Goal: Task Accomplishment & Management: Use online tool/utility

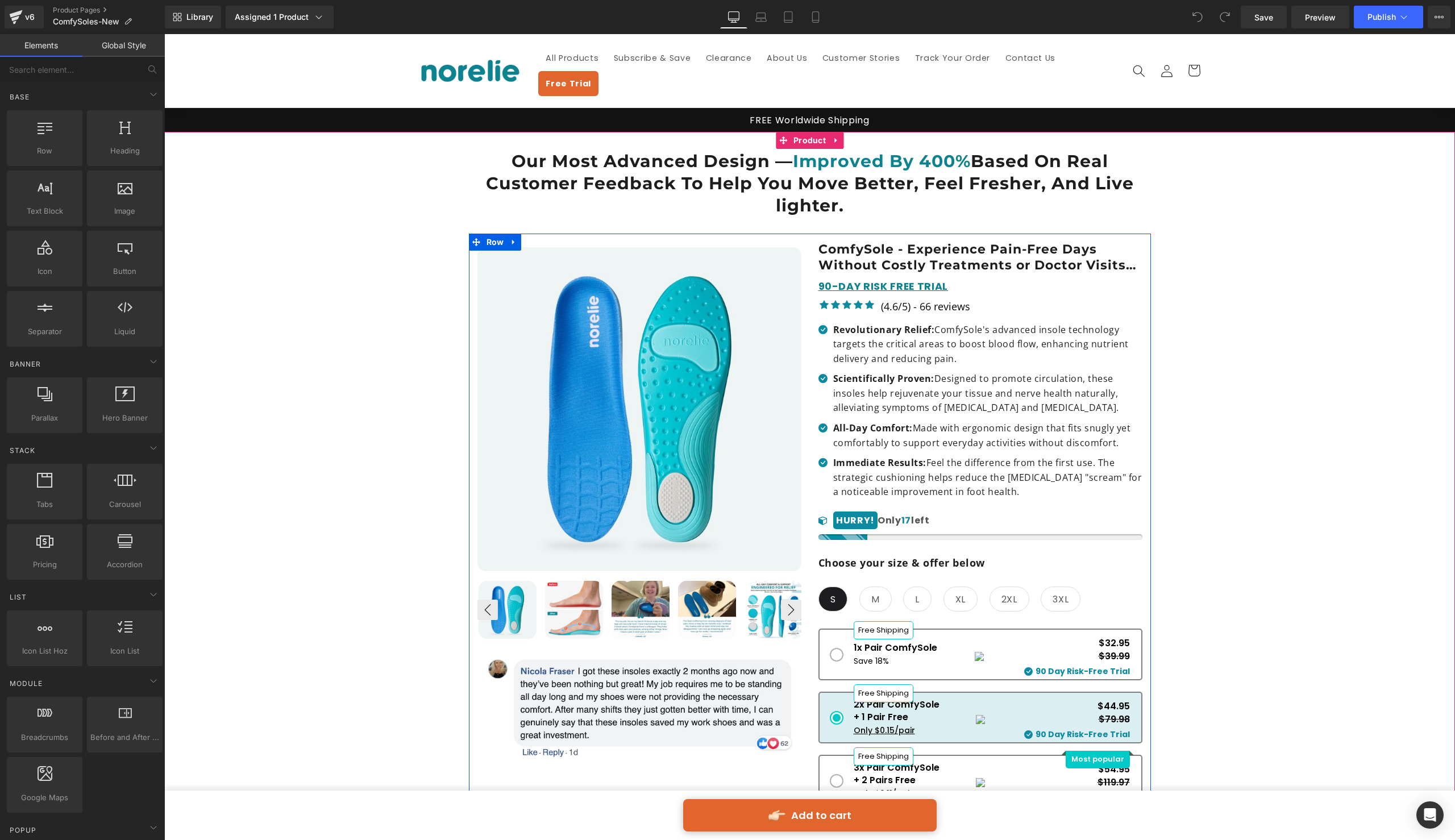
scroll to position [33, 0]
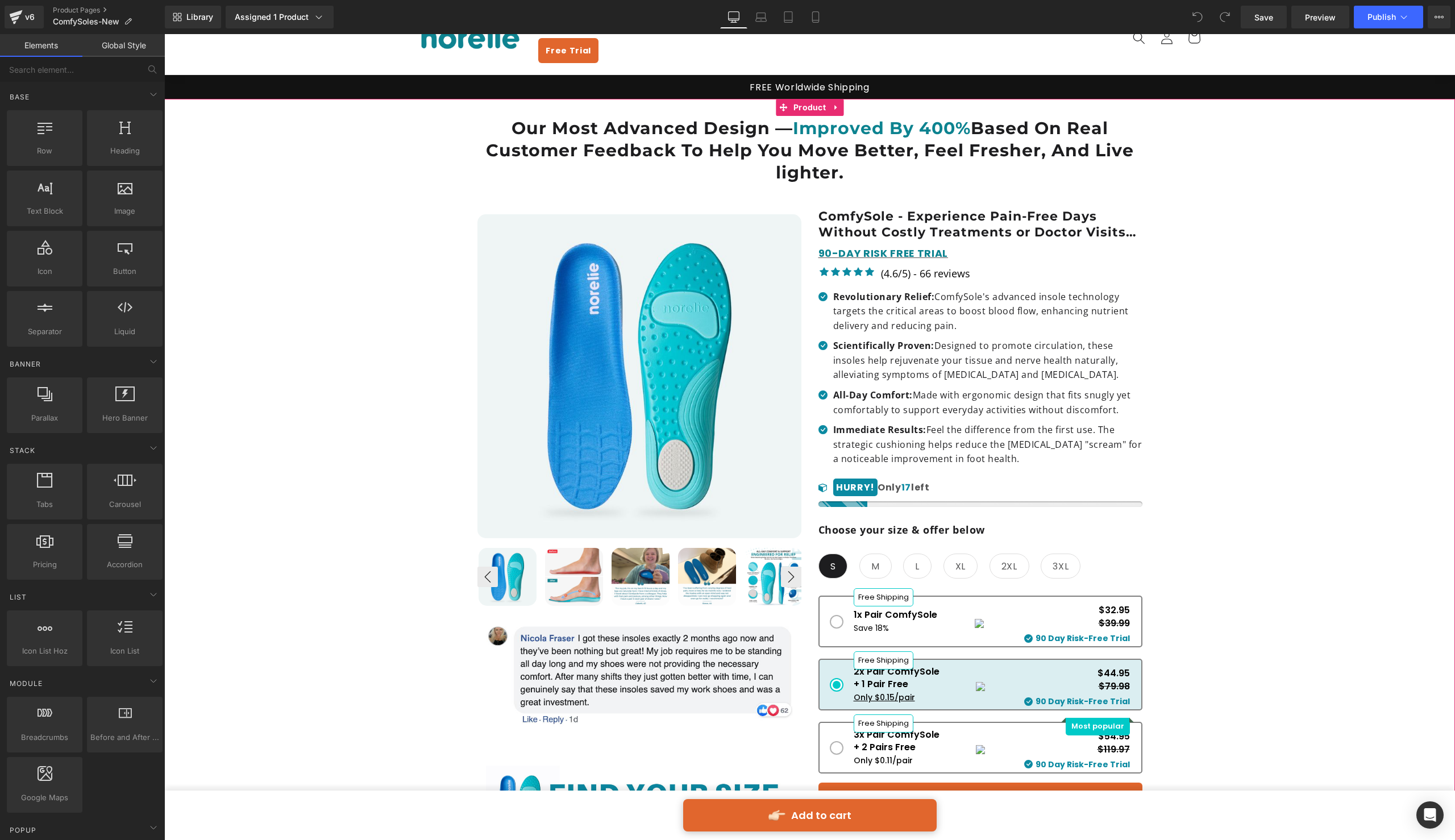
click at [1276, 218] on div "📦 FREE WORLDWIDE SHIPPING OVER $40 Text Block Row Image Liquid Row Our Most Adv…" at bounding box center [810, 634] width 1279 height 1036
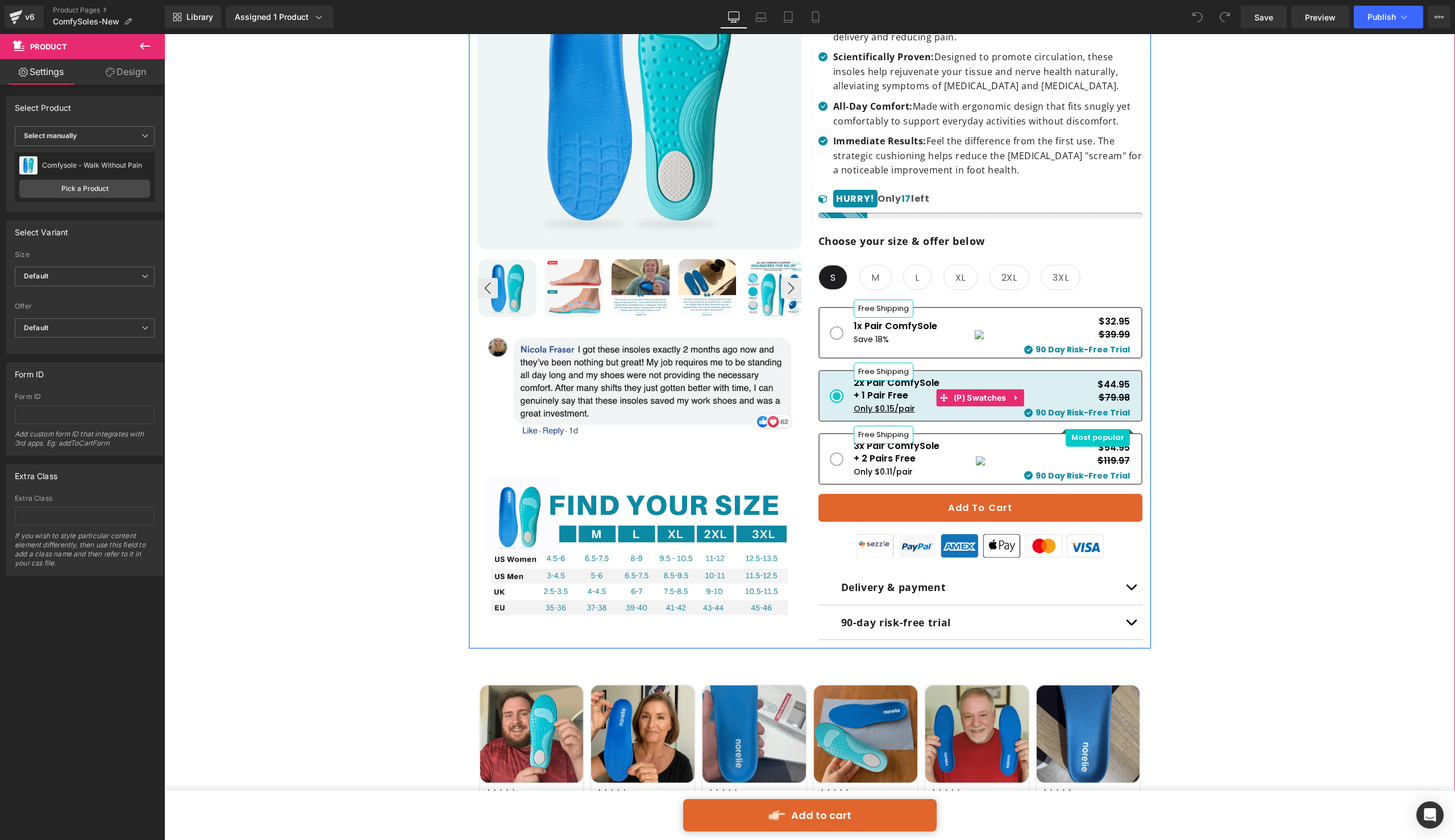
scroll to position [321, 0]
click at [895, 403] on div "Only $0.15/pair" at bounding box center [896, 409] width 86 height 12
click at [899, 403] on div "Only $0.15/pair" at bounding box center [896, 409] width 86 height 12
click at [896, 403] on div "Only $0.15/pair" at bounding box center [896, 409] width 86 height 12
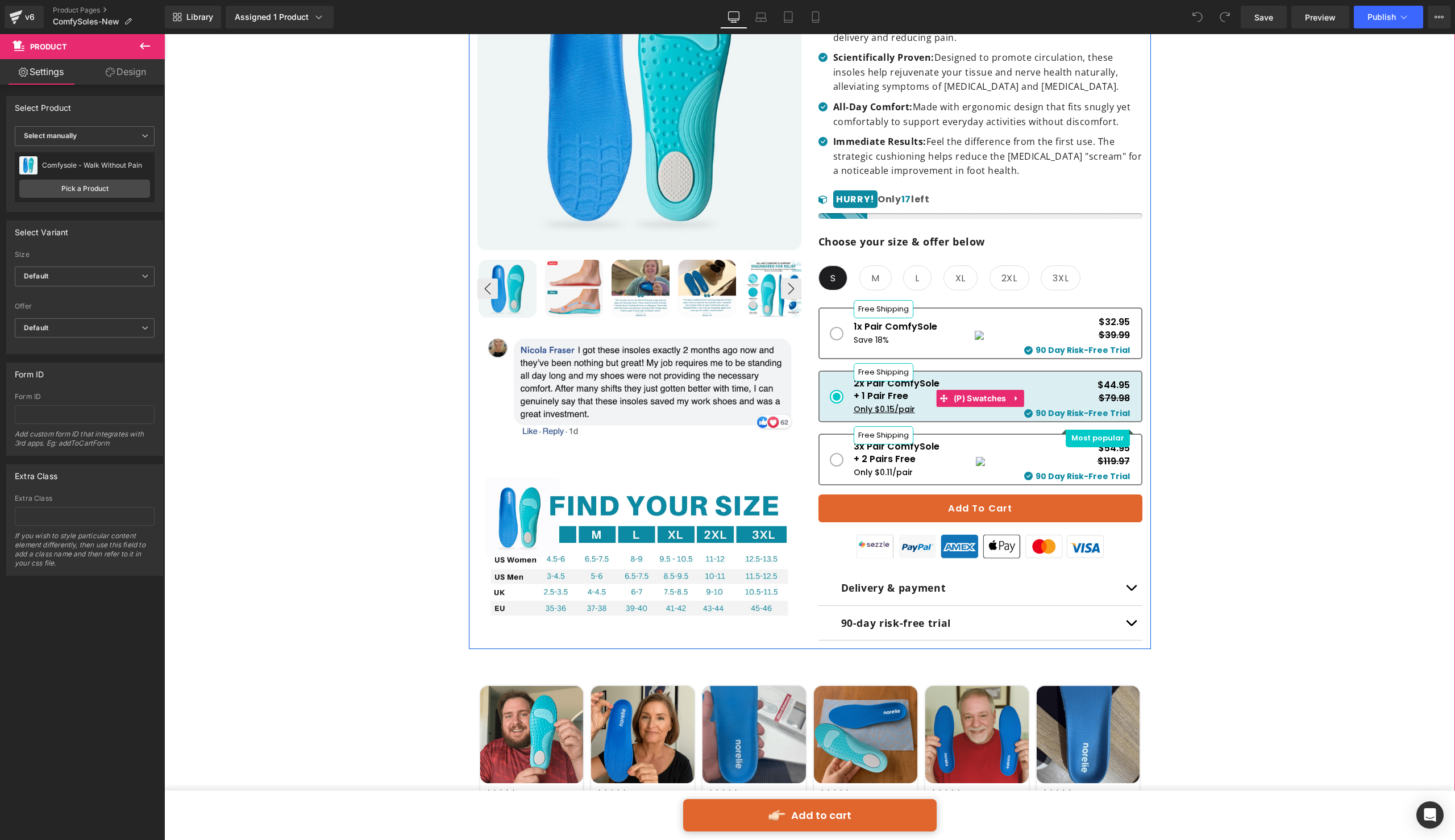
click at [883, 403] on div "Only $0.15/pair" at bounding box center [896, 409] width 86 height 12
click at [1216, 377] on div "📦 FREE WORLDWIDE SHIPPING OVER $40 Text Block Row Image Liquid Row Our Most Adv…" at bounding box center [810, 346] width 1279 height 1036
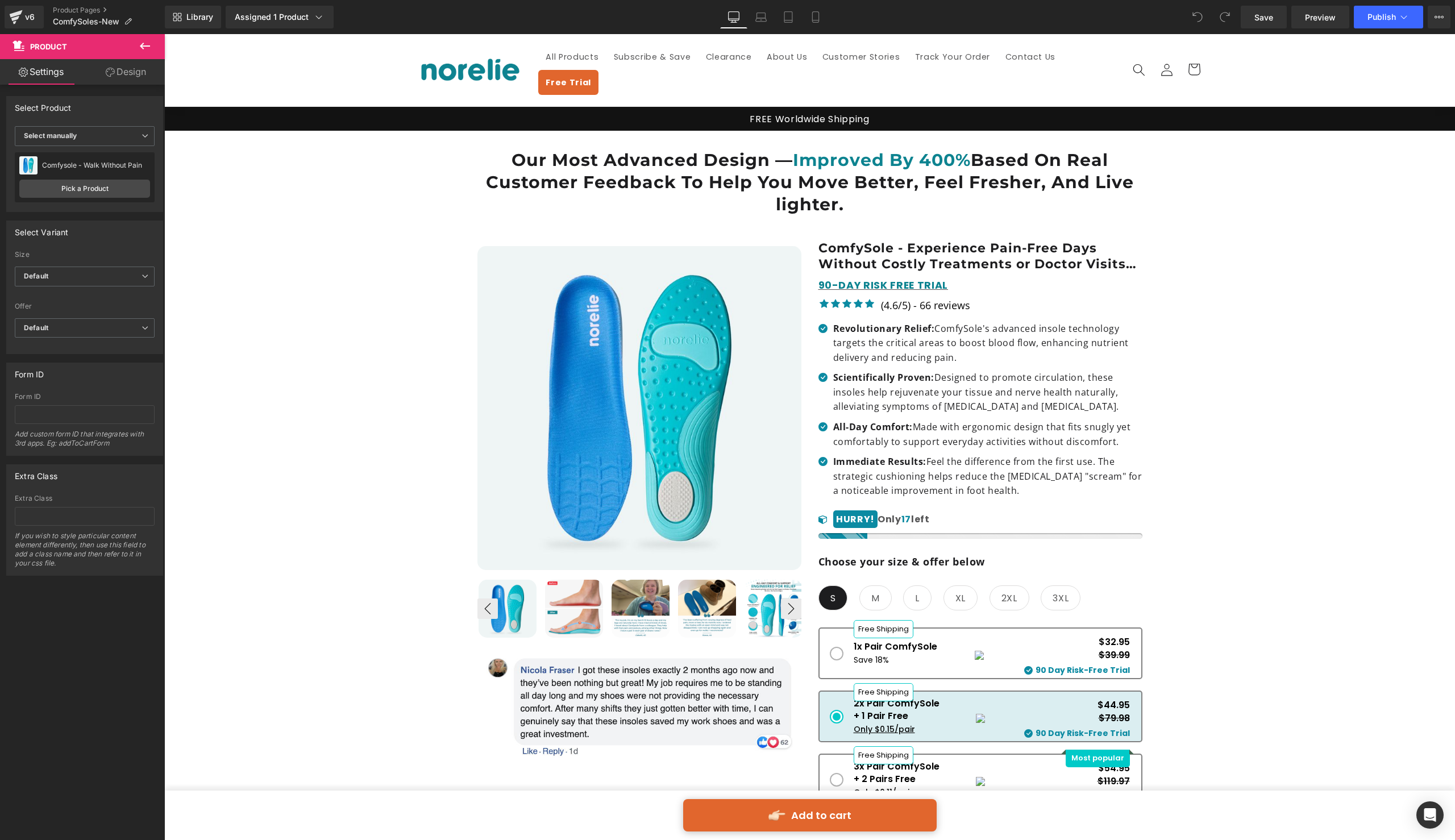
scroll to position [0, 0]
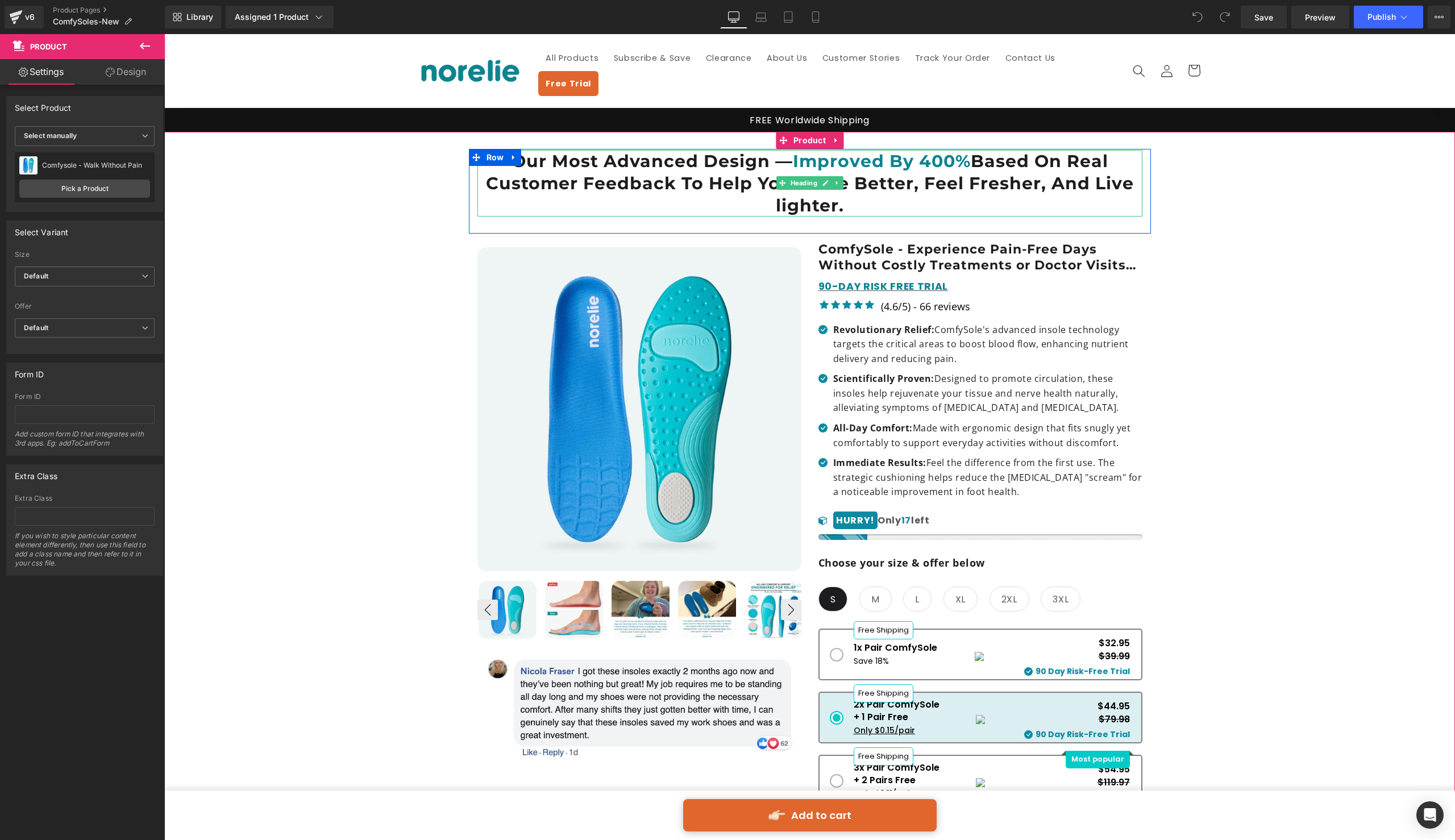
click at [1018, 161] on h1 "Our Most Advanced Design — Improved By 400% Based On Real Customer Feedback To …" at bounding box center [810, 183] width 665 height 67
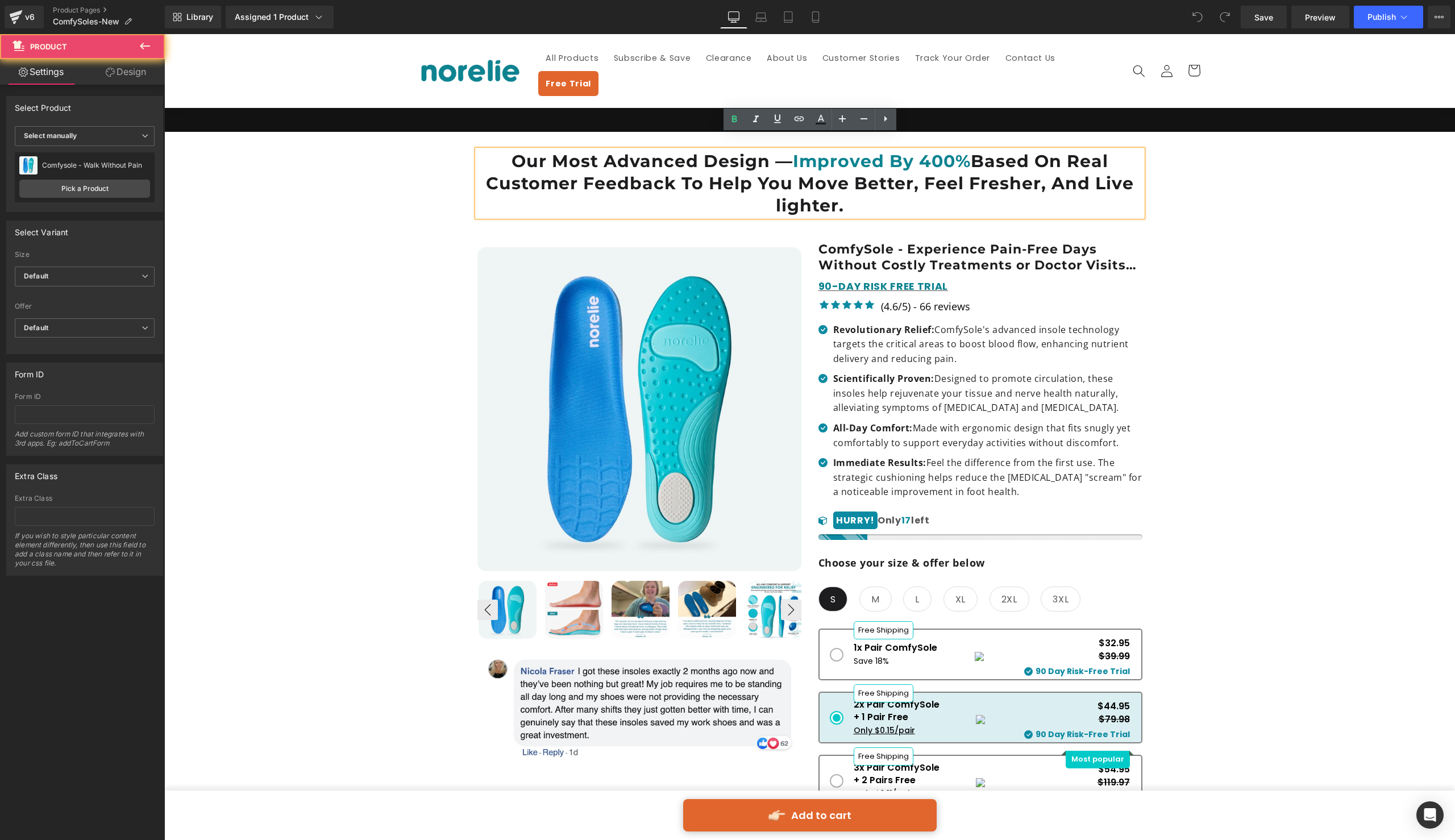
click at [1306, 270] on div "📦 FREE WORLDWIDE SHIPPING OVER $40 Text Block Row Image Liquid Row Our Most Adv…" at bounding box center [810, 667] width 1279 height 1036
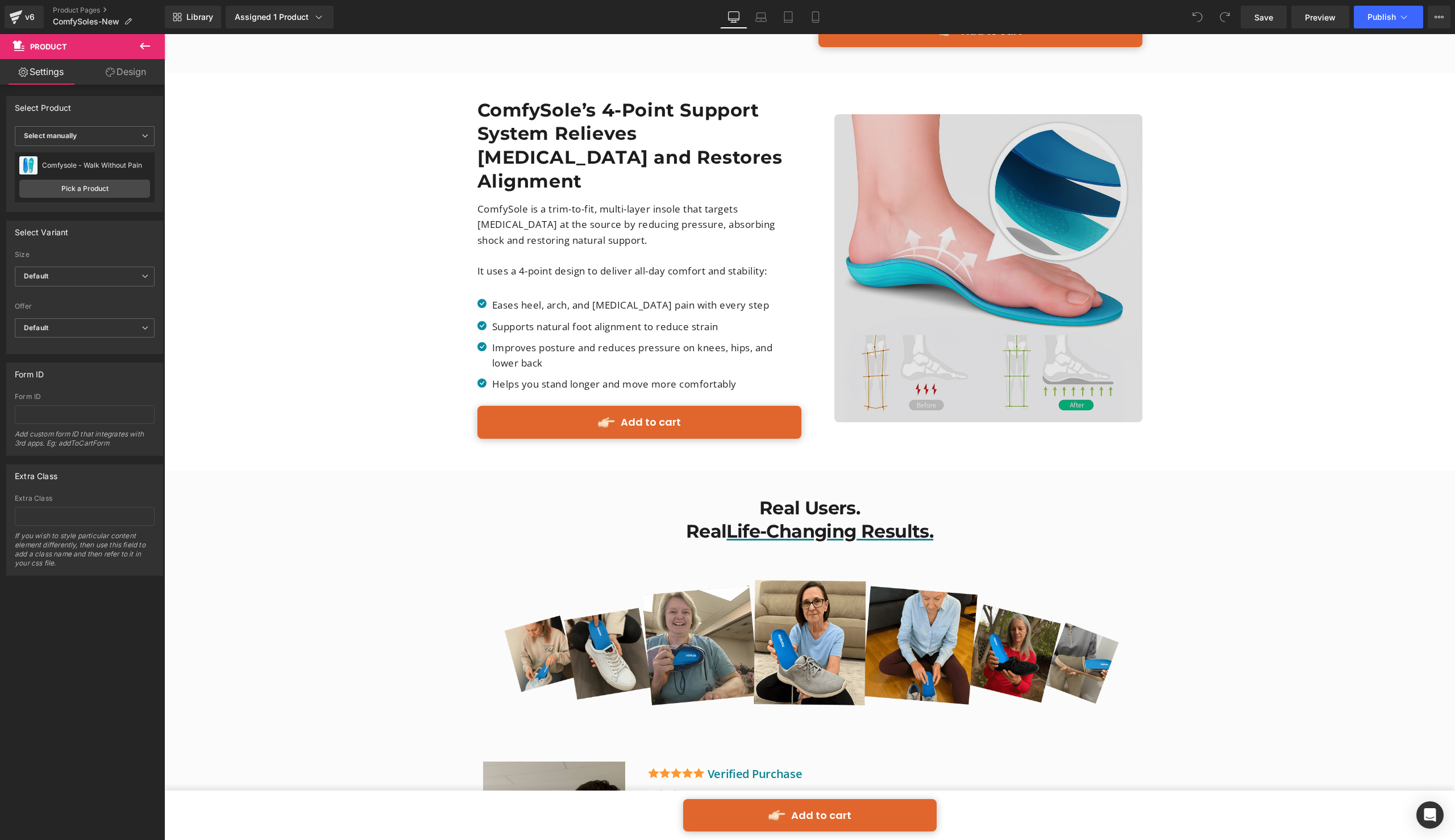
scroll to position [1504, 0]
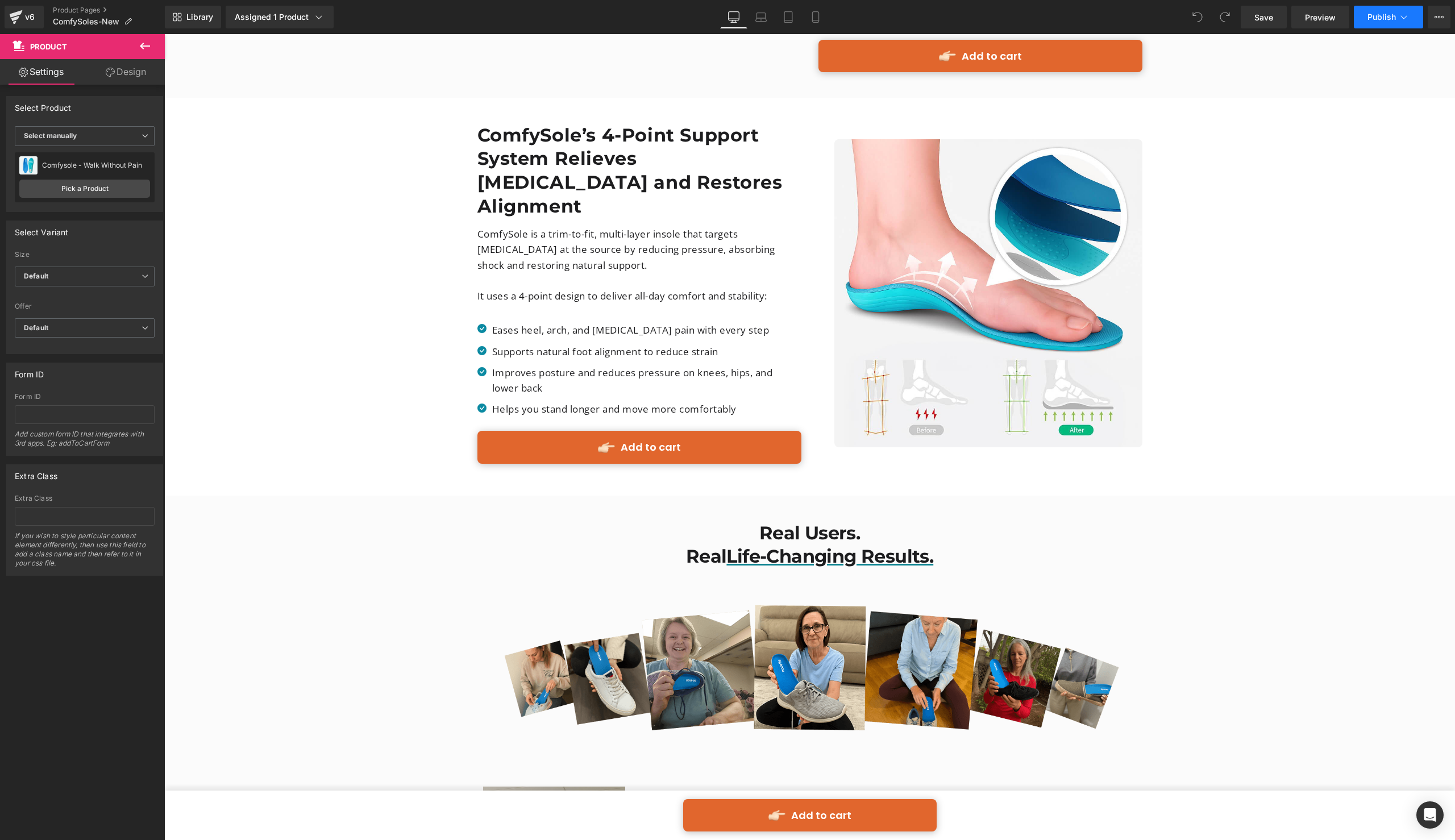
click at [1401, 25] on button "Publish" at bounding box center [1388, 17] width 70 height 23
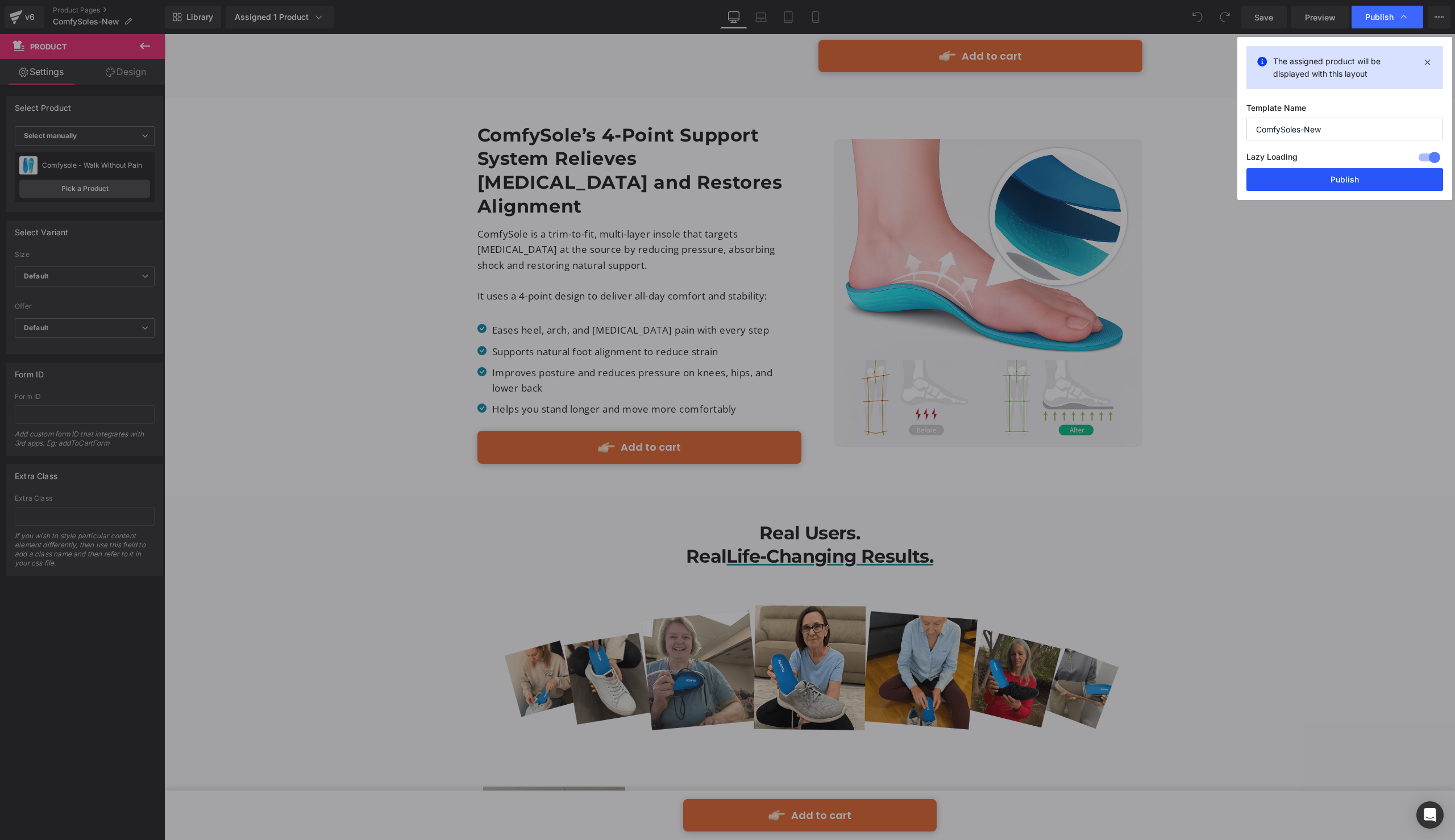
drag, startPoint x: 1287, startPoint y: 170, endPoint x: 1149, endPoint y: 12, distance: 209.8
click at [1287, 170] on button "Publish" at bounding box center [1345, 179] width 197 height 23
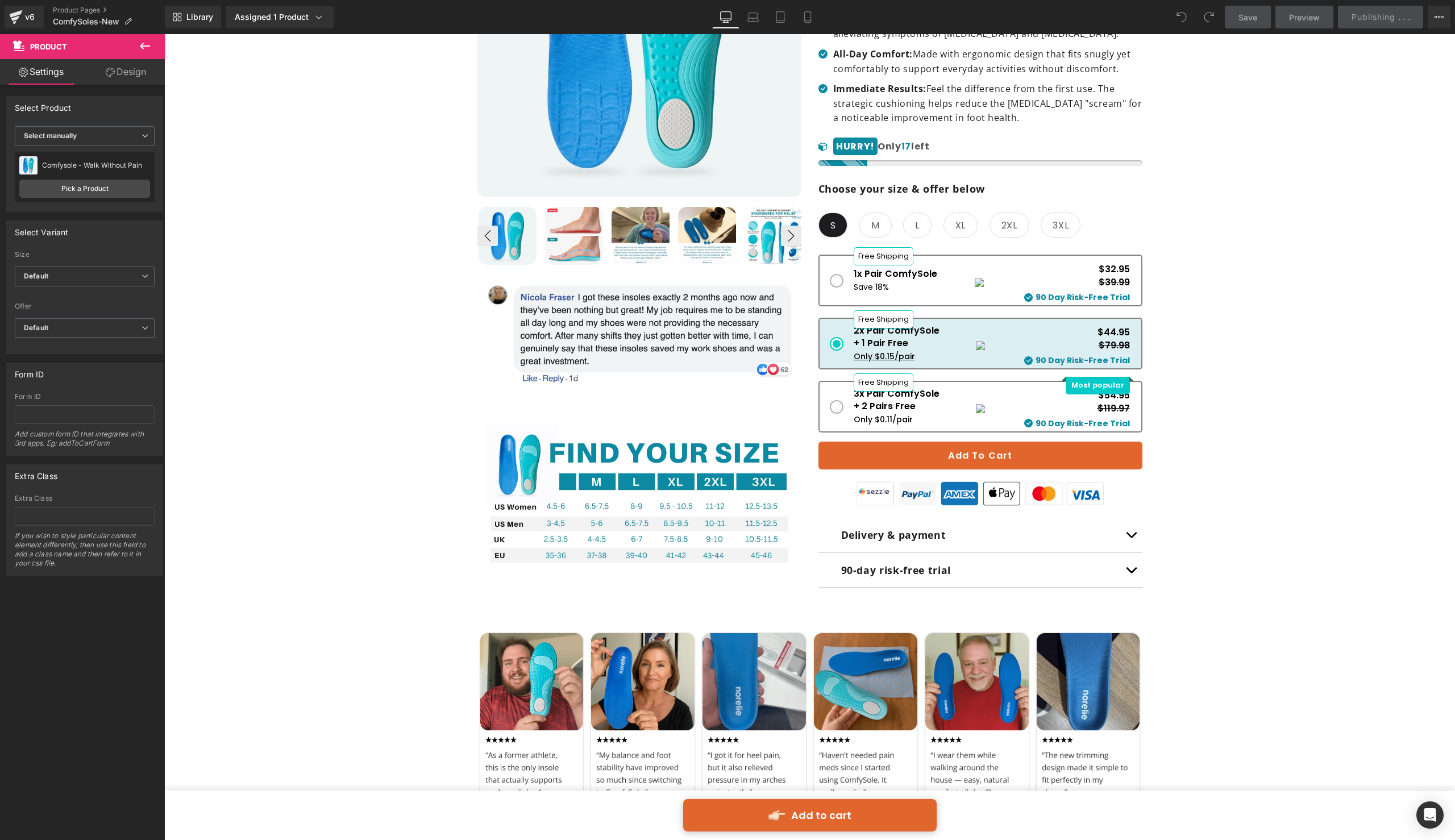
scroll to position [372, 0]
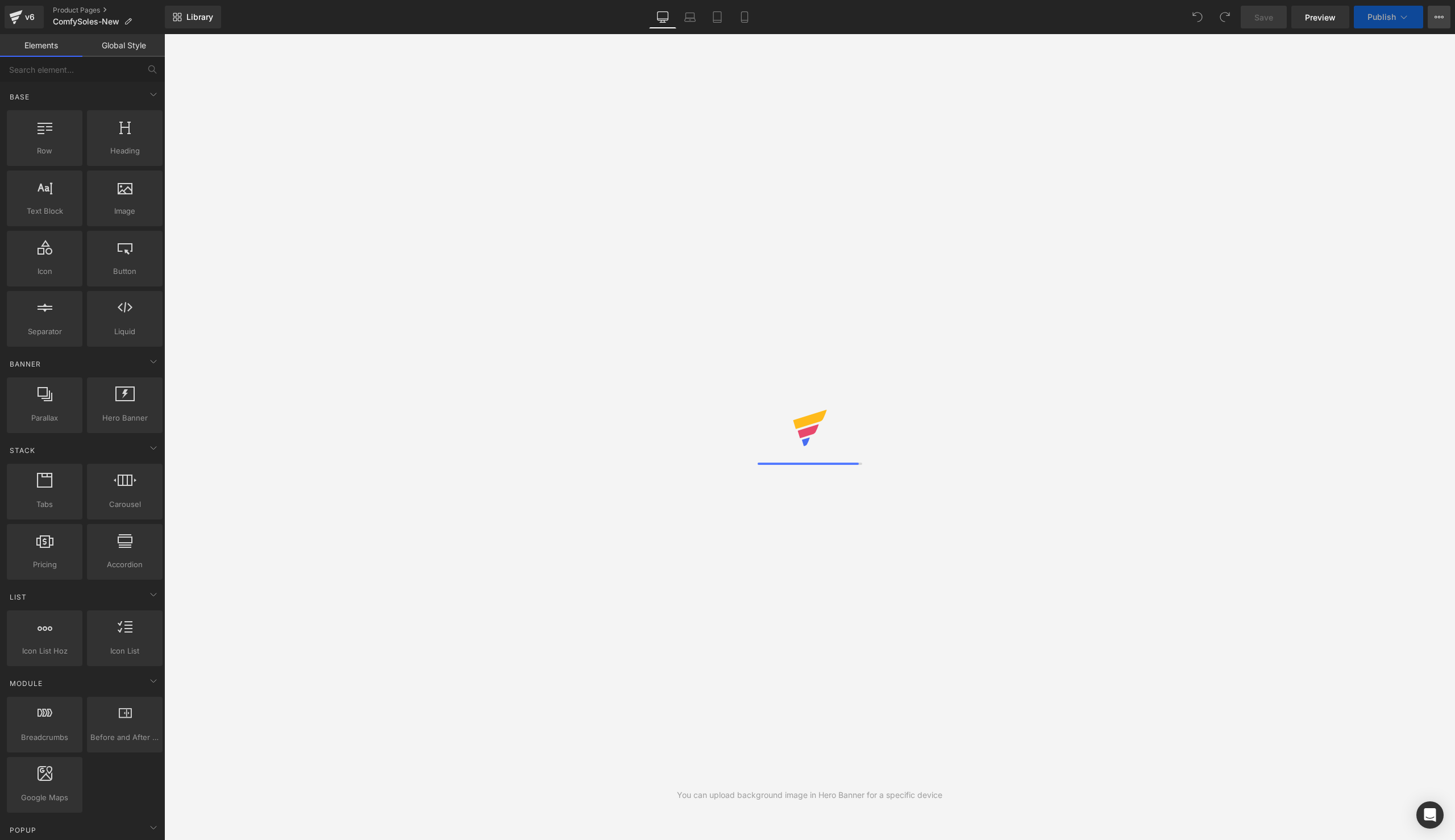
click at [1440, 18] on icon at bounding box center [1439, 17] width 9 height 9
